Goal: Navigation & Orientation: Find specific page/section

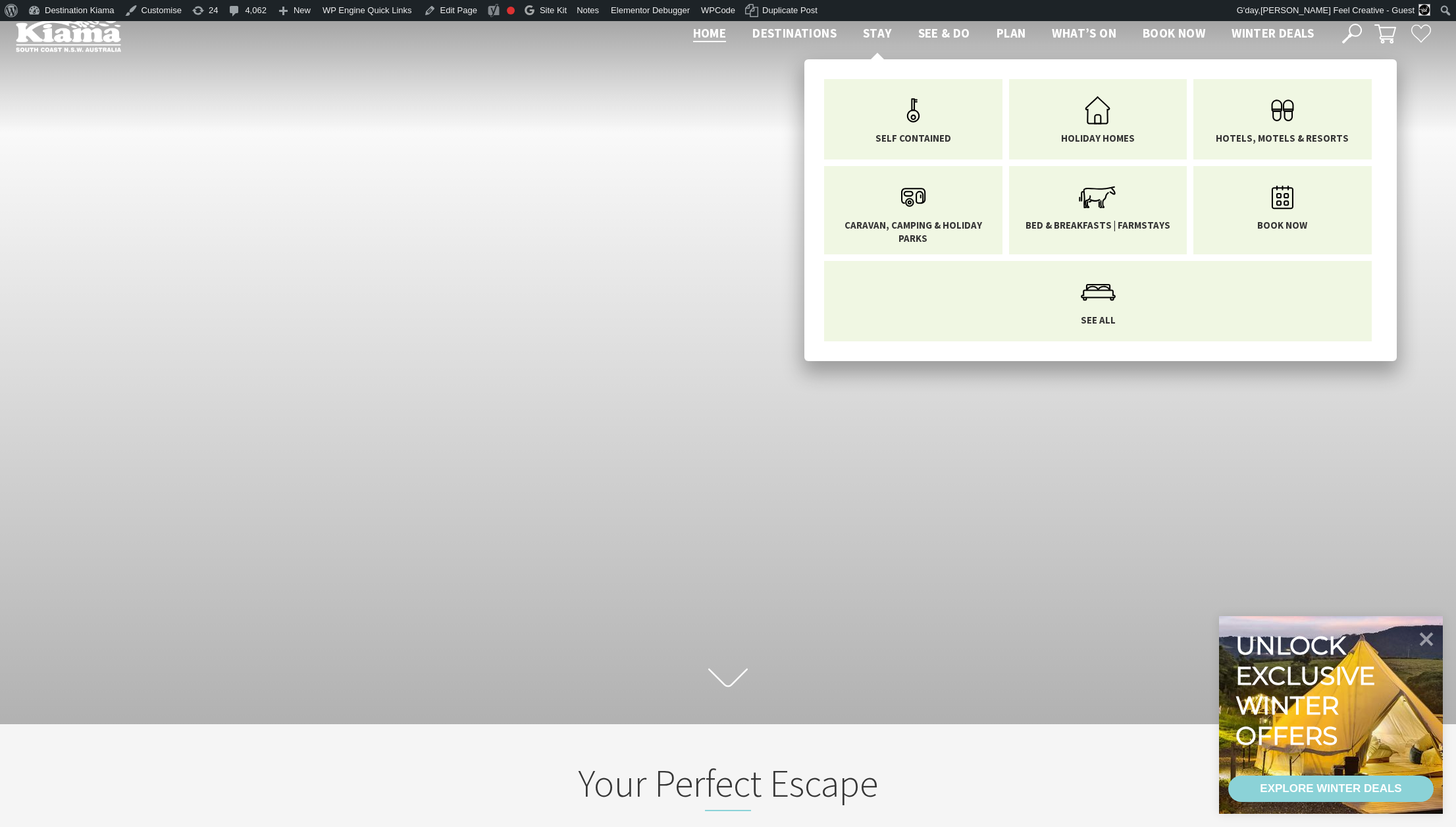
click at [869, 32] on span "Stay" at bounding box center [878, 33] width 29 height 16
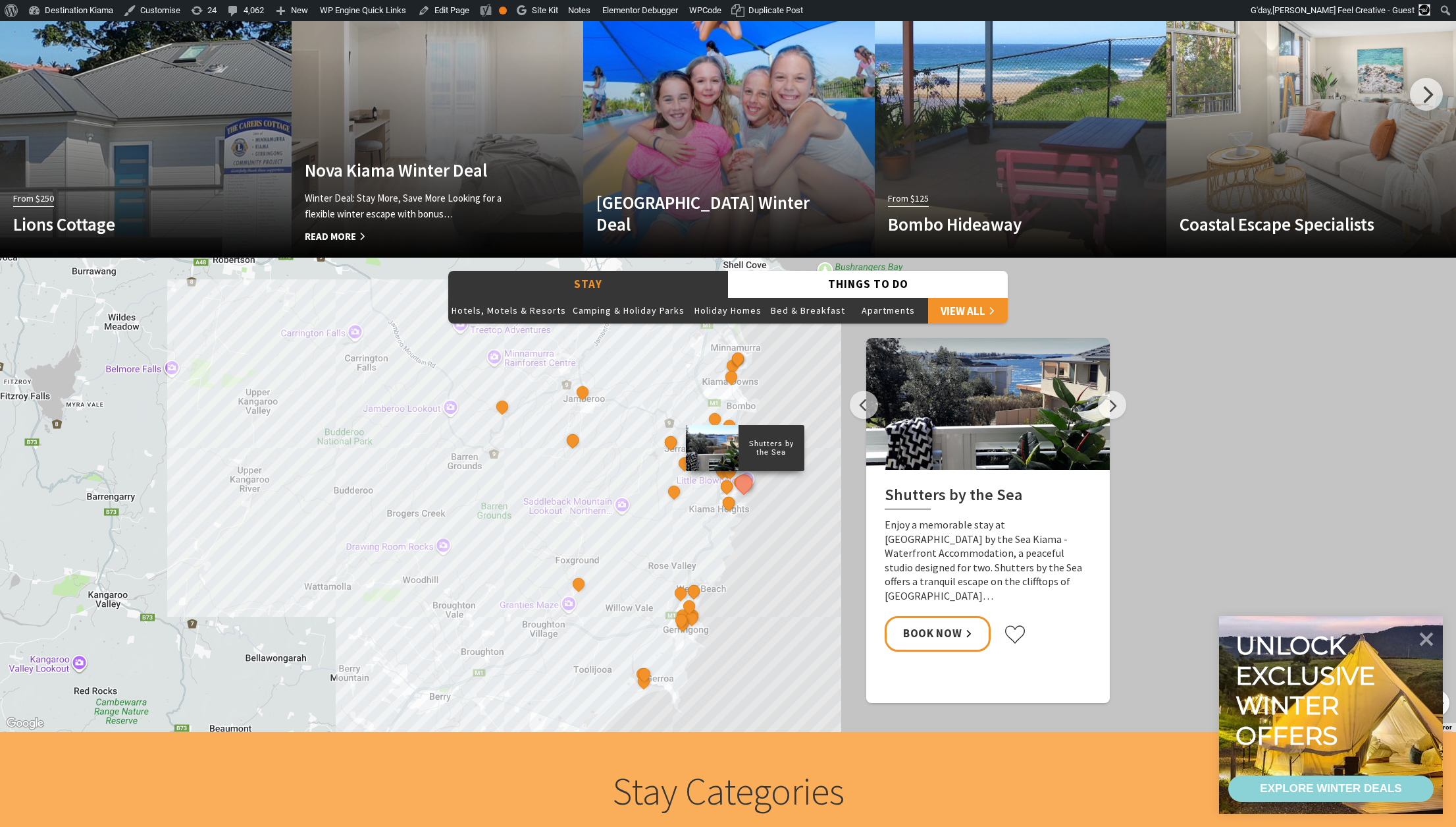
scroll to position [1030, 0]
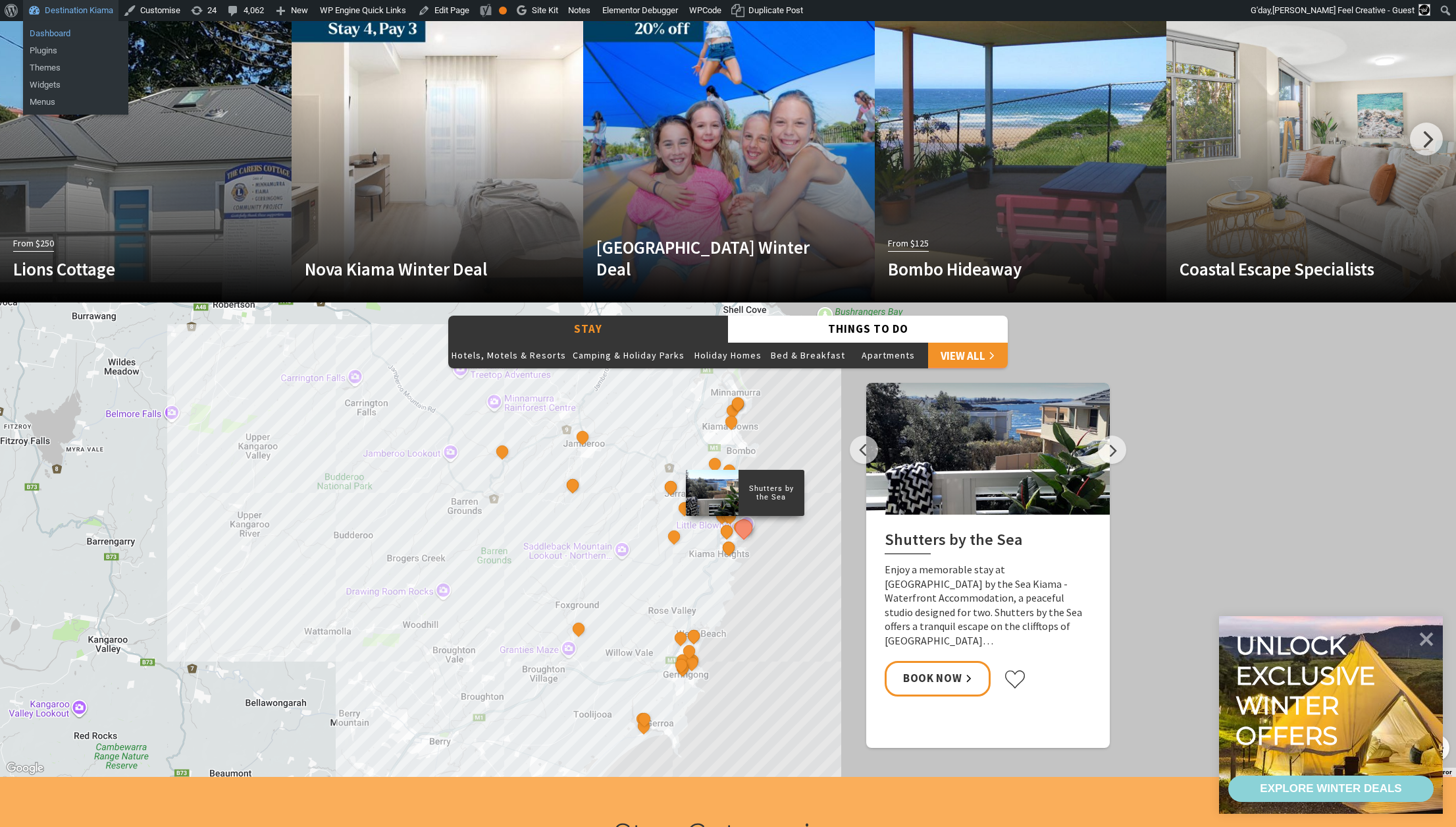
click at [54, 35] on link "Dashboard" at bounding box center [75, 34] width 105 height 17
